Goal: Information Seeking & Learning: Learn about a topic

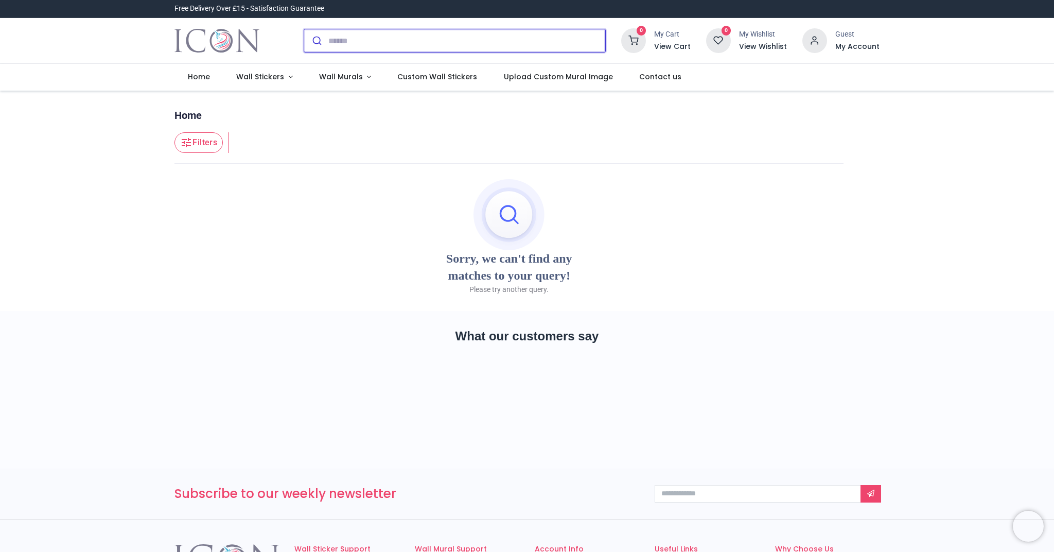
click at [358, 43] on input "search" at bounding box center [466, 40] width 277 height 23
type input "**********"
click at [315, 41] on button "submit" at bounding box center [316, 40] width 24 height 23
click at [342, 75] on span "Wall Murals" at bounding box center [341, 77] width 44 height 10
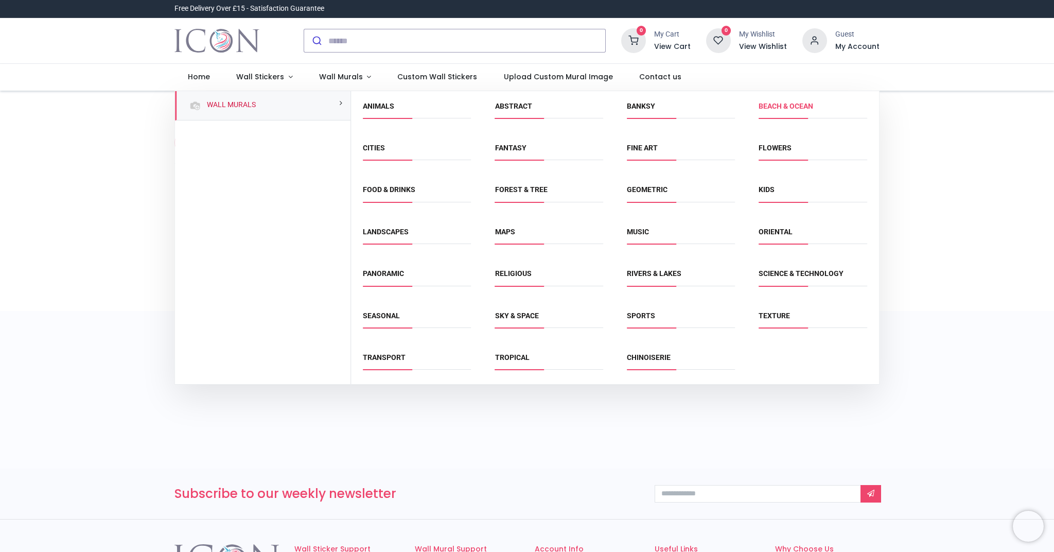
click at [778, 105] on link "Beach & Ocean" at bounding box center [785, 106] width 55 height 8
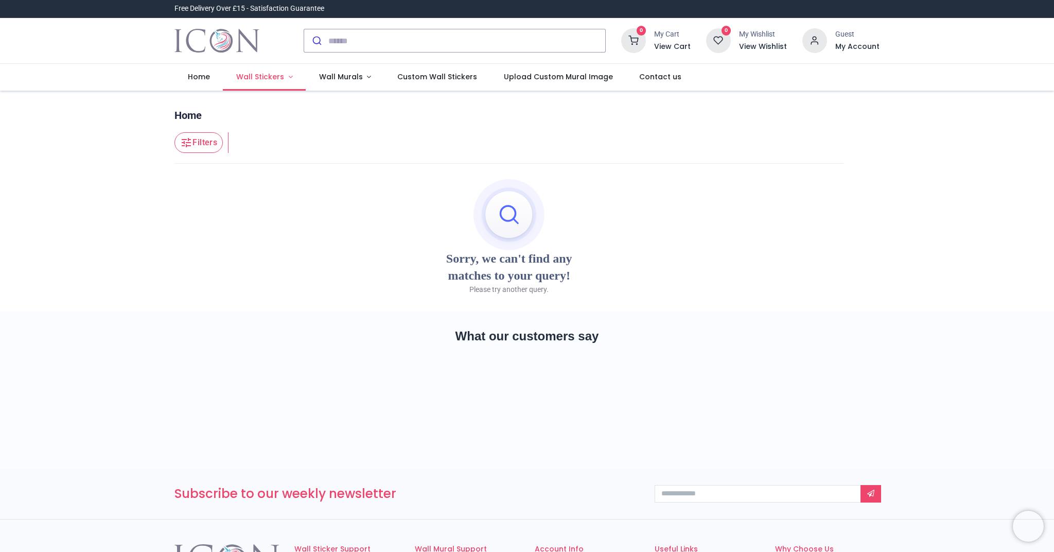
click at [274, 80] on span "Wall Stickers" at bounding box center [260, 77] width 48 height 10
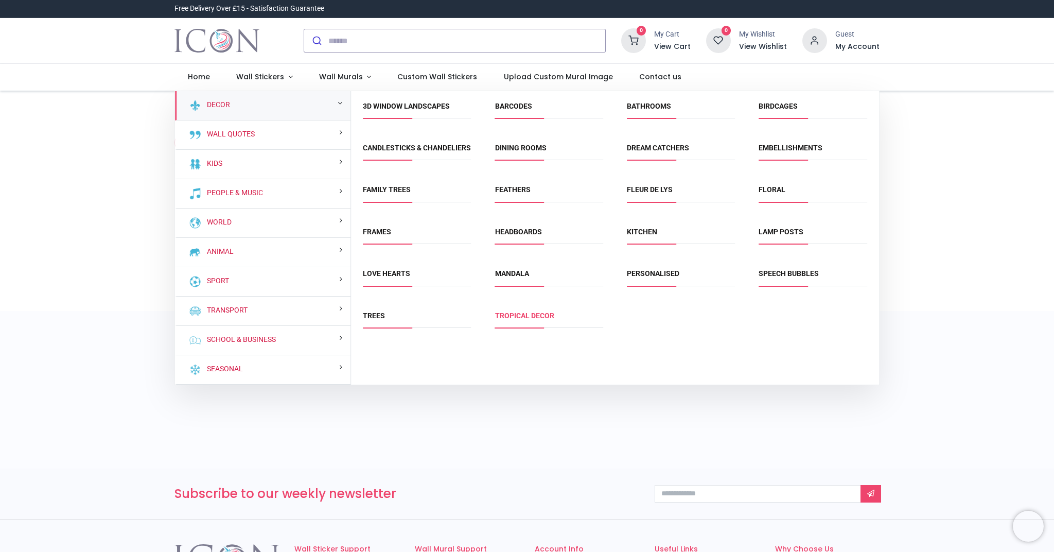
click at [536, 320] on link "Tropical Decor" at bounding box center [524, 315] width 59 height 8
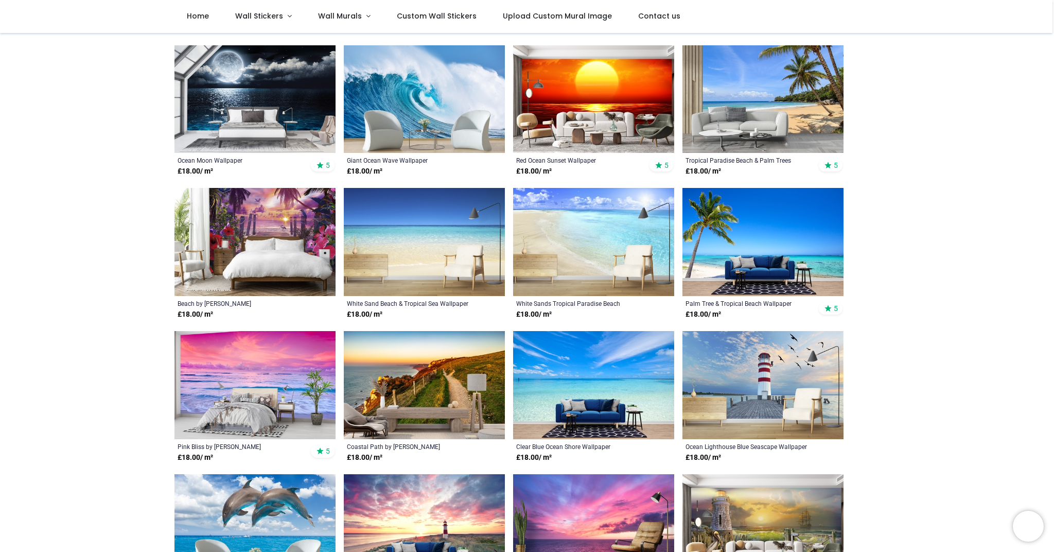
scroll to position [211, 0]
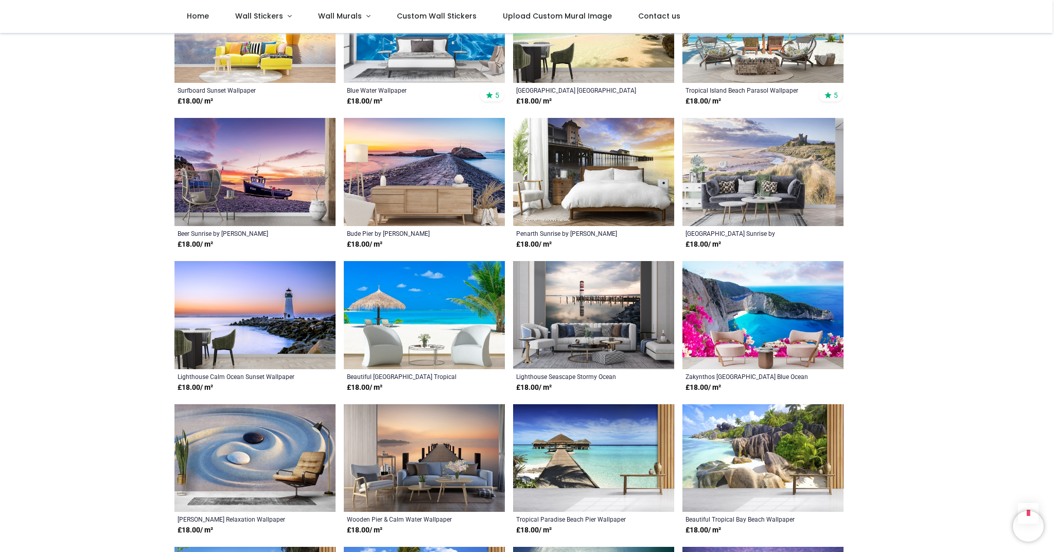
scroll to position [1141, 0]
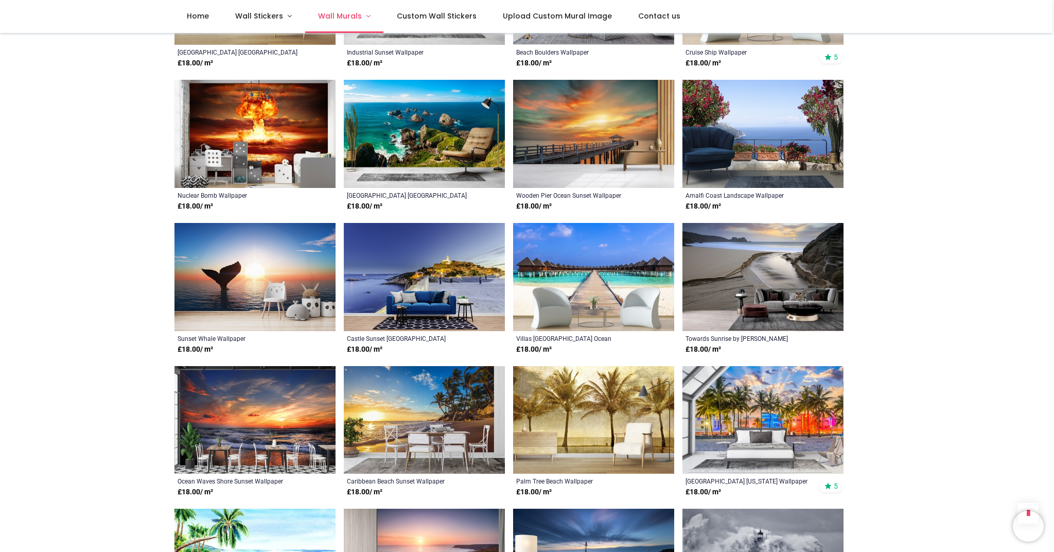
scroll to position [3724, 0]
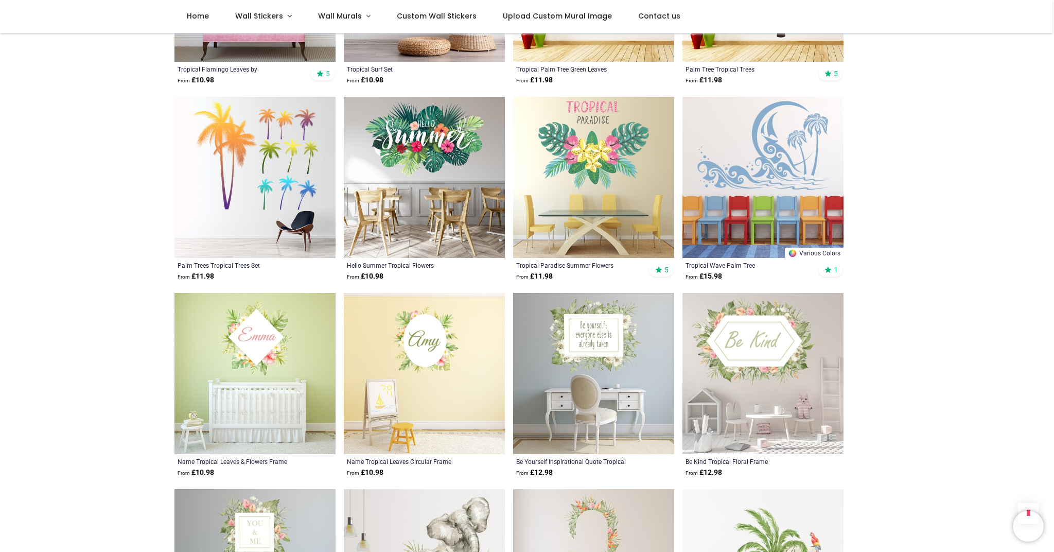
scroll to position [1728, 0]
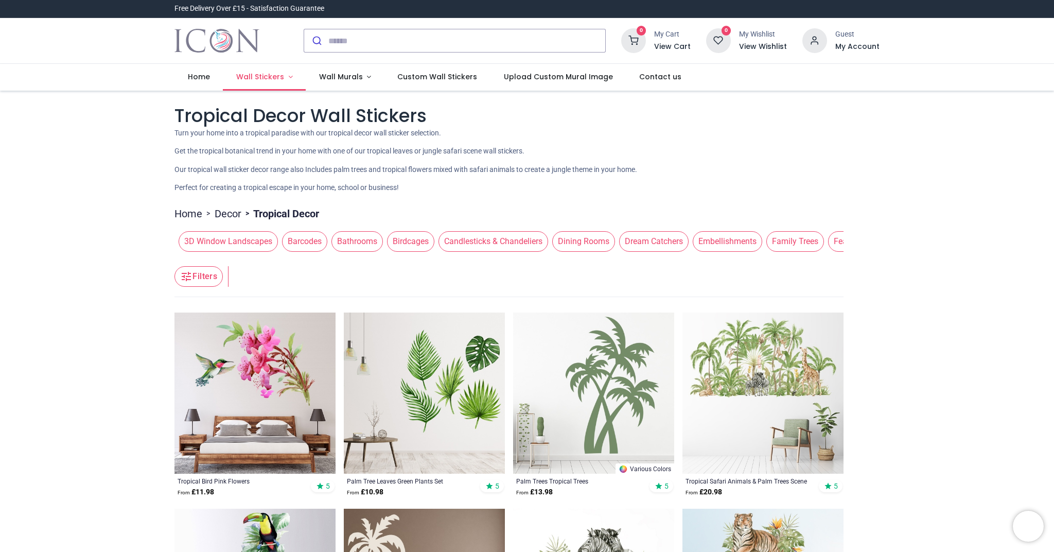
click at [277, 72] on span "Wall Stickers" at bounding box center [260, 77] width 48 height 10
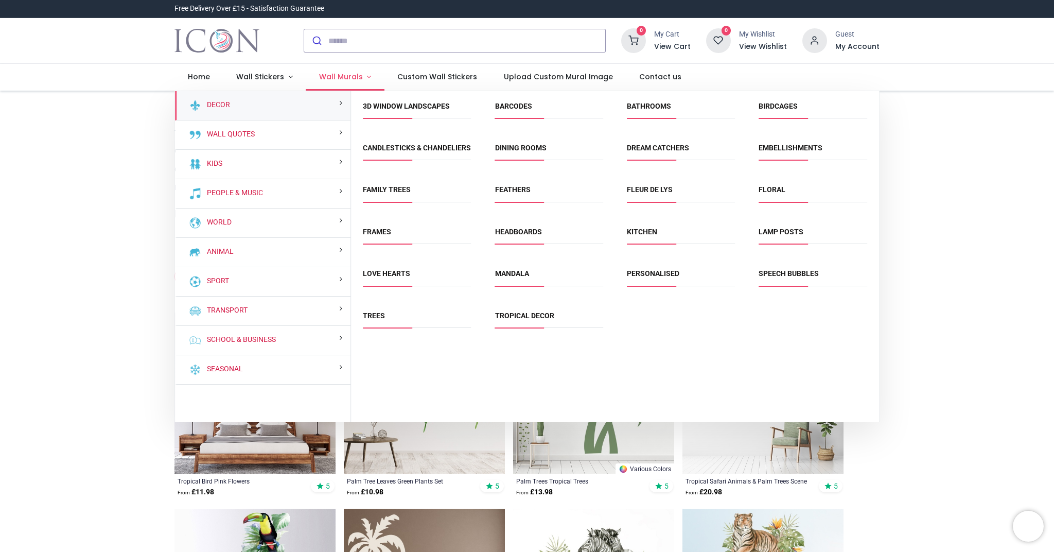
click at [339, 74] on span "Wall Murals" at bounding box center [341, 77] width 44 height 10
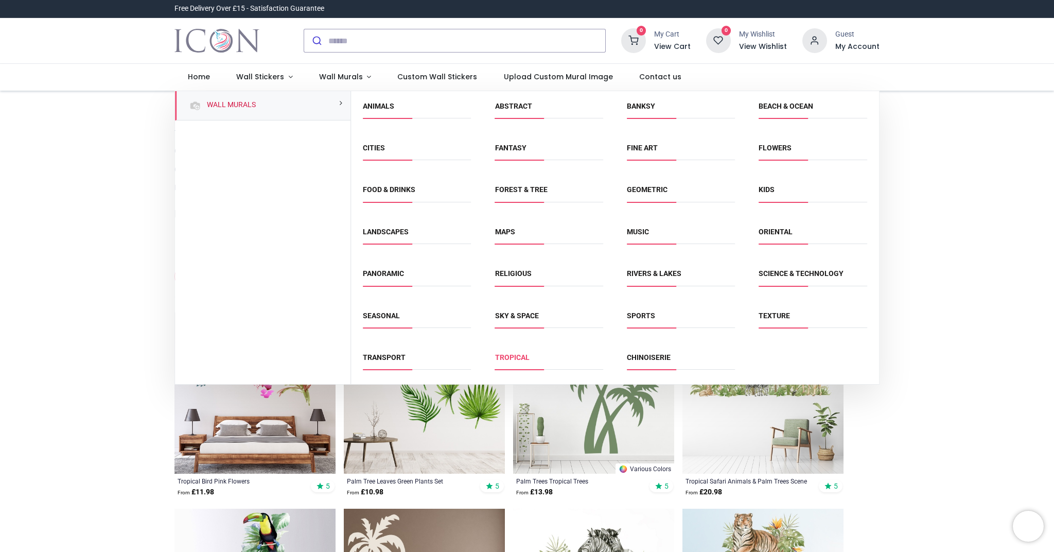
click at [508, 358] on link "Tropical" at bounding box center [512, 357] width 34 height 8
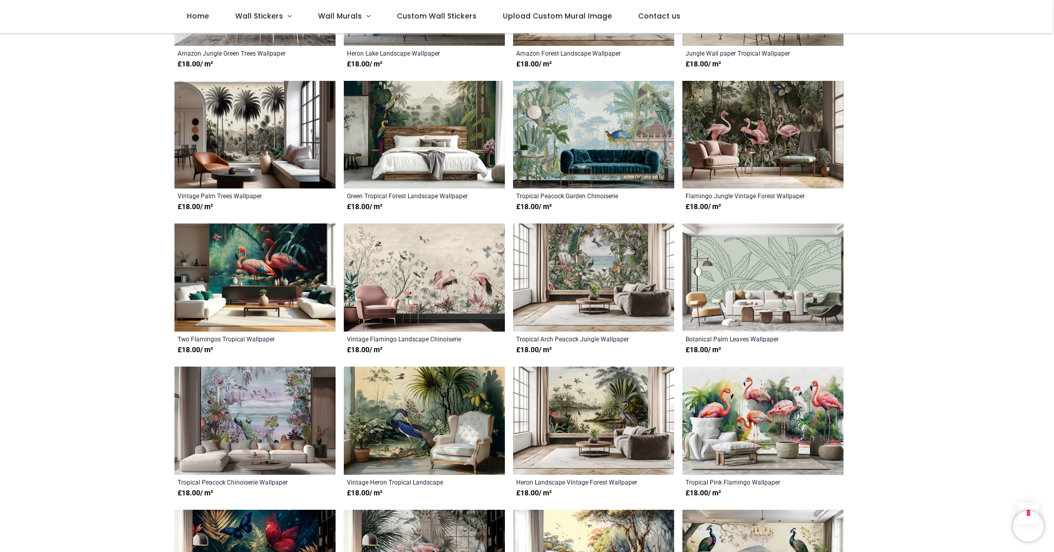
scroll to position [1456, 0]
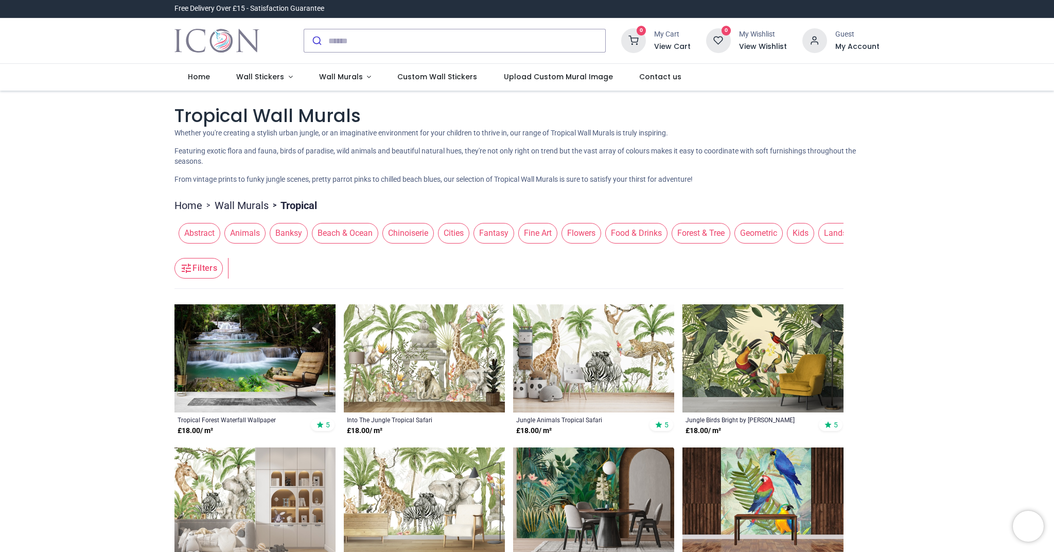
click at [360, 236] on span "Beach & Ocean" at bounding box center [345, 233] width 66 height 21
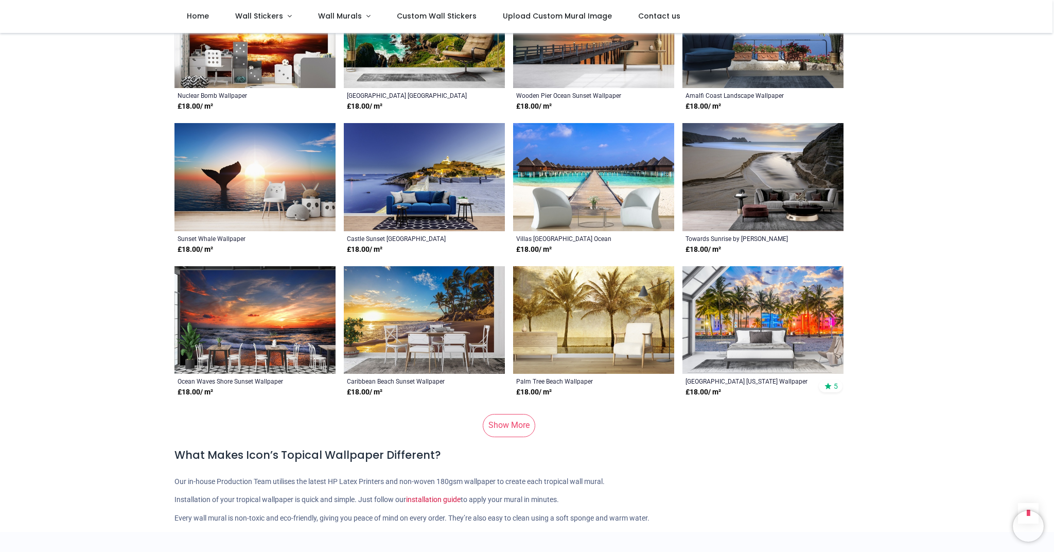
click at [497, 414] on link "Show More" at bounding box center [509, 425] width 52 height 23
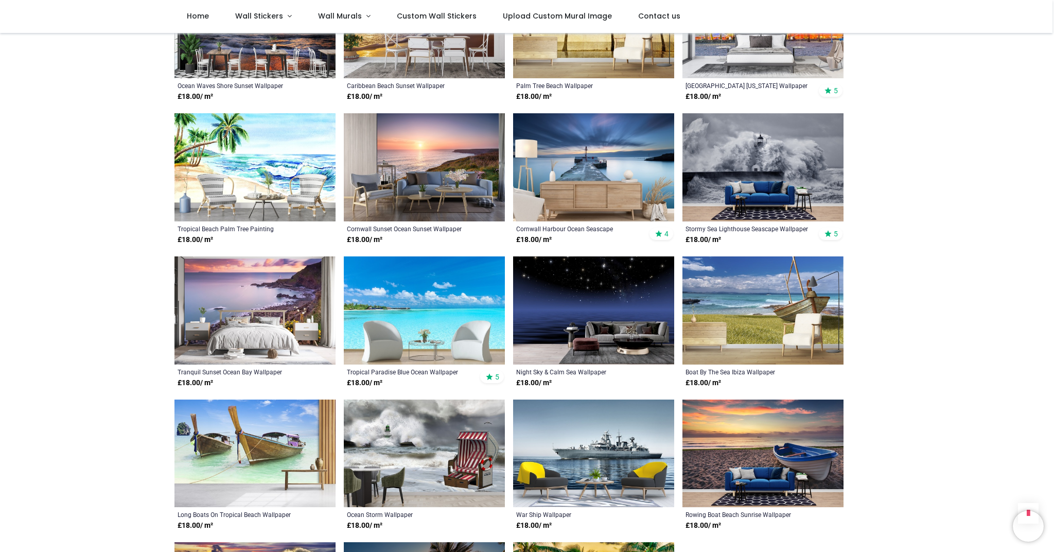
scroll to position [4133, 0]
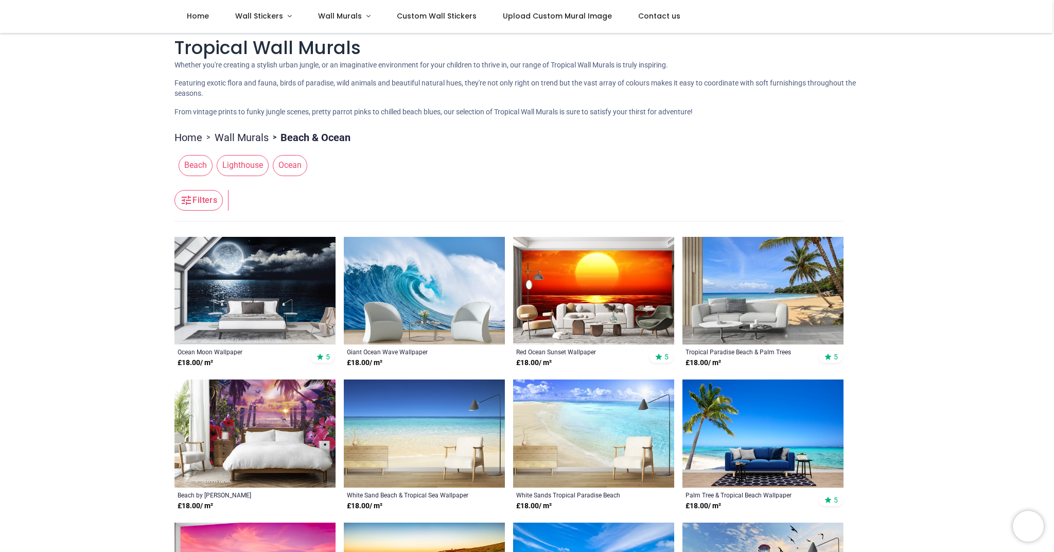
scroll to position [11, 0]
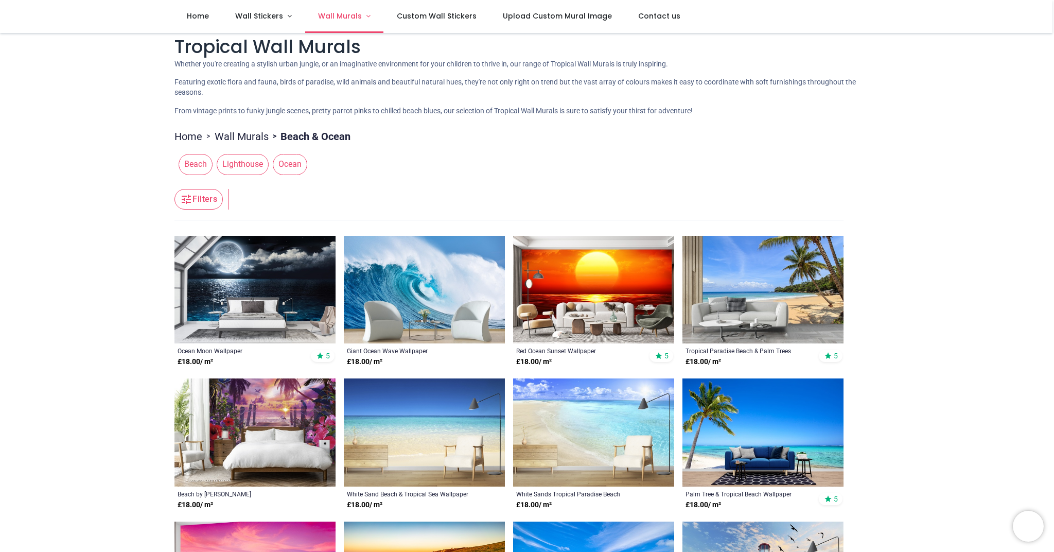
click at [338, 12] on span "Wall Murals" at bounding box center [340, 16] width 44 height 10
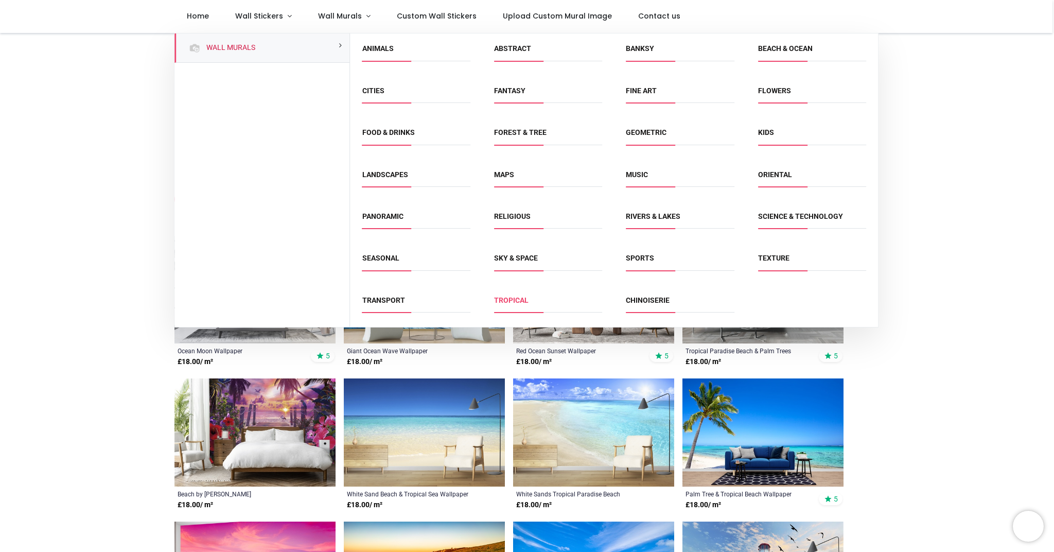
click at [515, 299] on link "Tropical" at bounding box center [511, 300] width 34 height 8
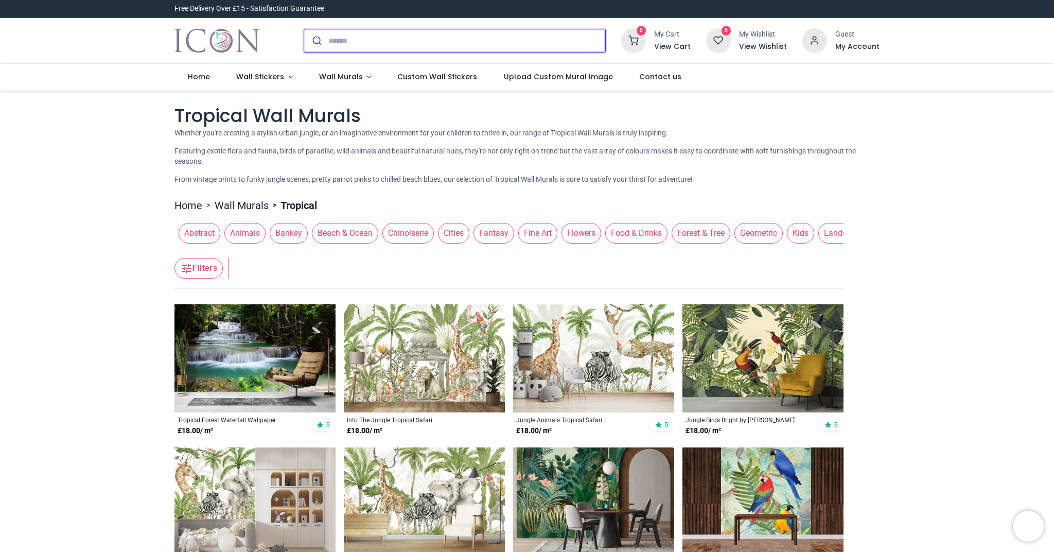
click at [385, 49] on input "search" at bounding box center [466, 40] width 277 height 23
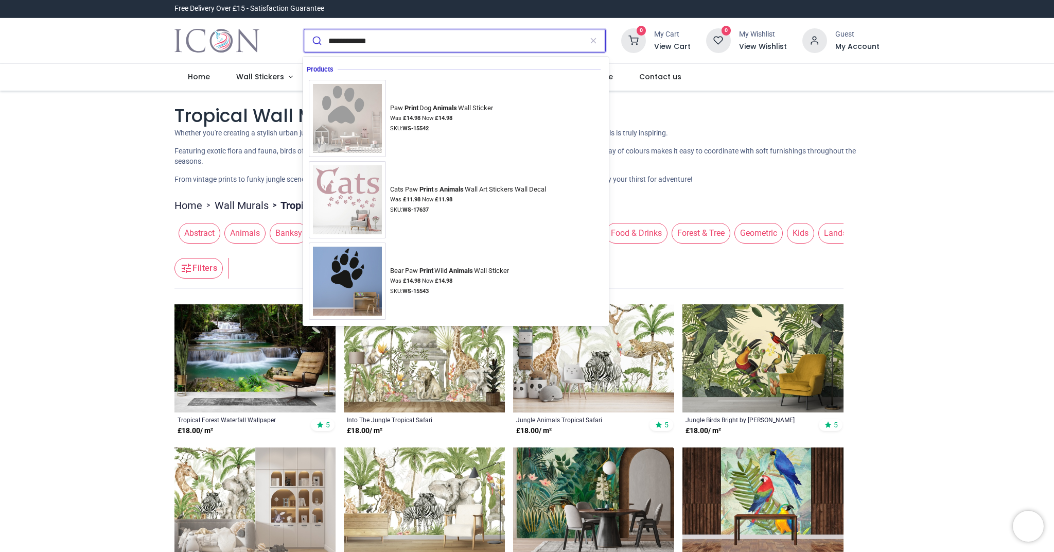
type input "**********"
click at [315, 41] on button "submit" at bounding box center [316, 40] width 24 height 23
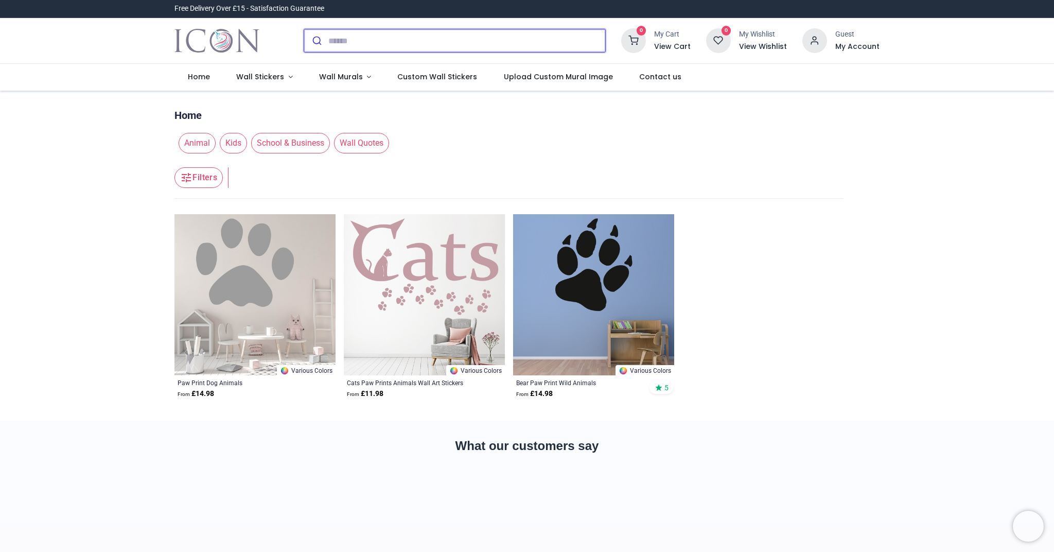
click at [351, 42] on input "search" at bounding box center [466, 40] width 277 height 23
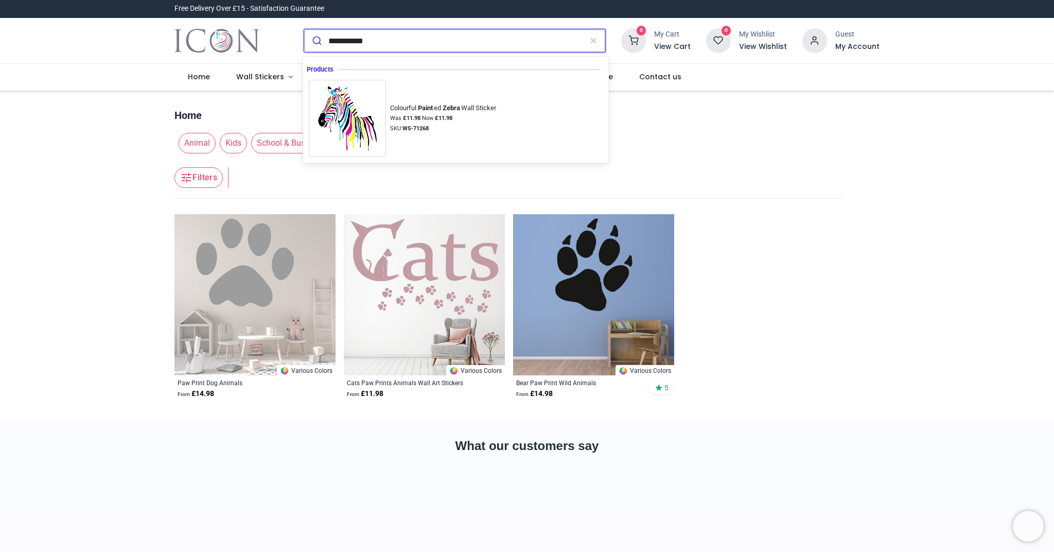
type input "**********"
click at [315, 41] on button "submit" at bounding box center [316, 40] width 24 height 23
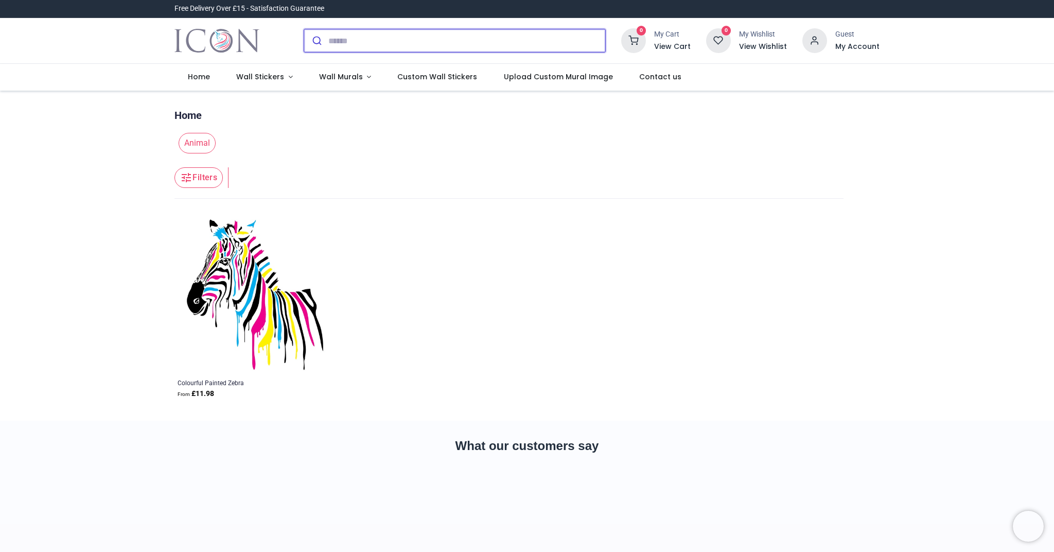
click at [330, 40] on input "search" at bounding box center [466, 40] width 277 height 23
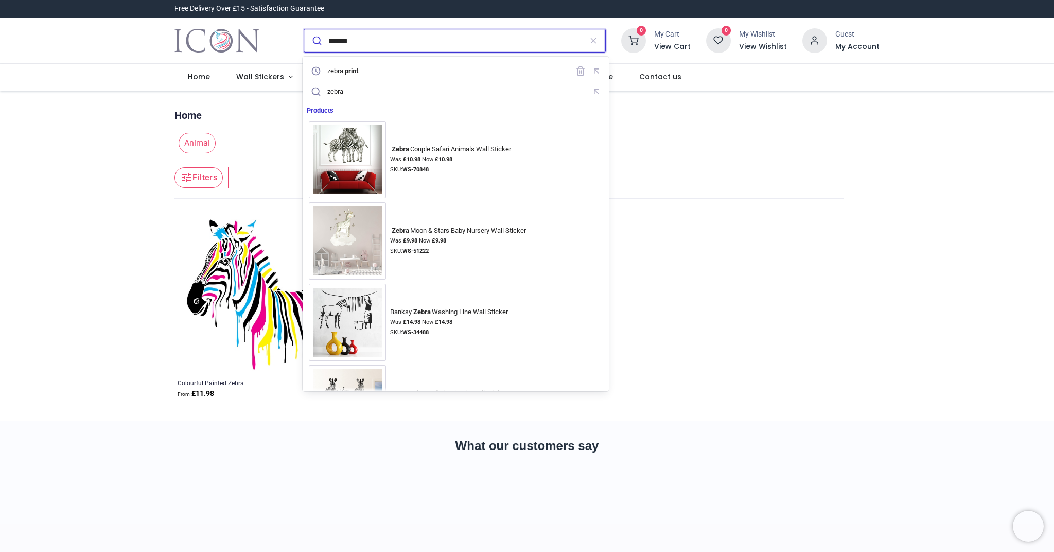
type input "*****"
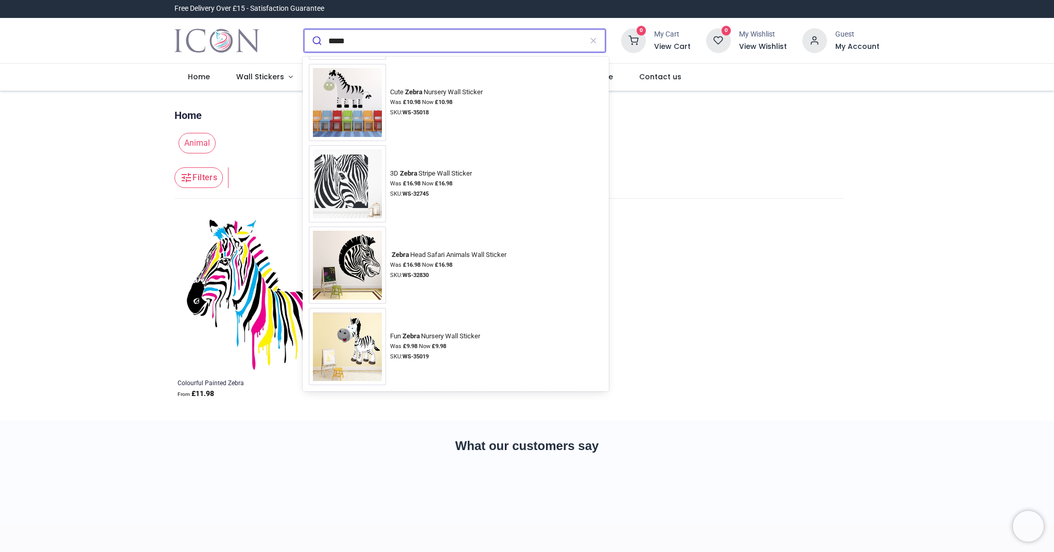
scroll to position [3716, 0]
drag, startPoint x: 354, startPoint y: 41, endPoint x: 310, endPoint y: 37, distance: 44.4
click at [311, 37] on form "*****" at bounding box center [455, 41] width 302 height 24
